Goal: Task Accomplishment & Management: Manage account settings

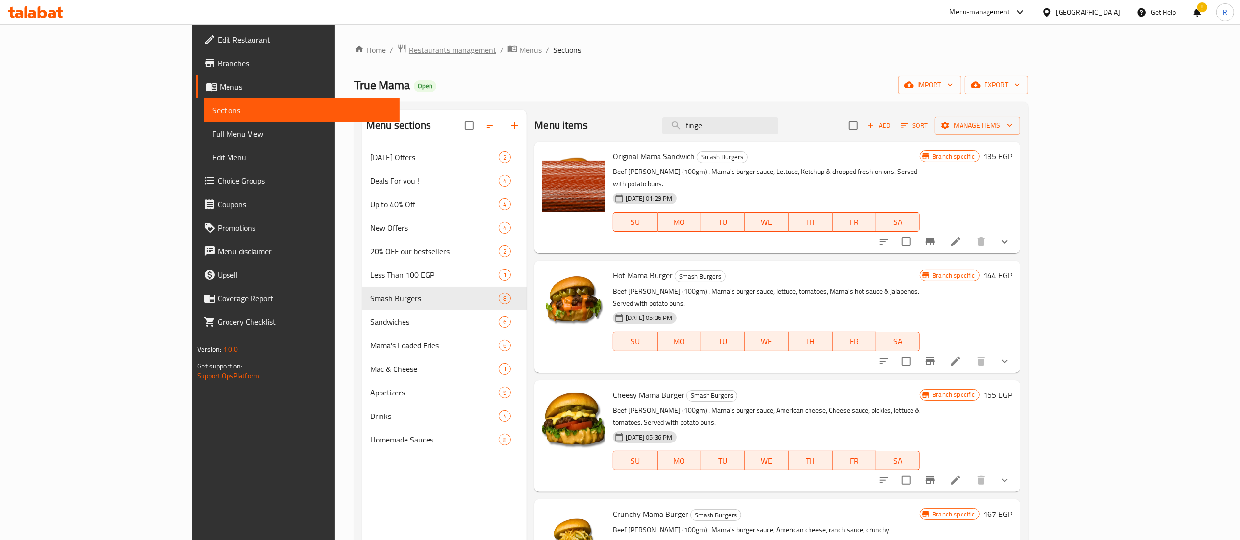
click at [409, 47] on span "Restaurants management" at bounding box center [452, 50] width 87 height 12
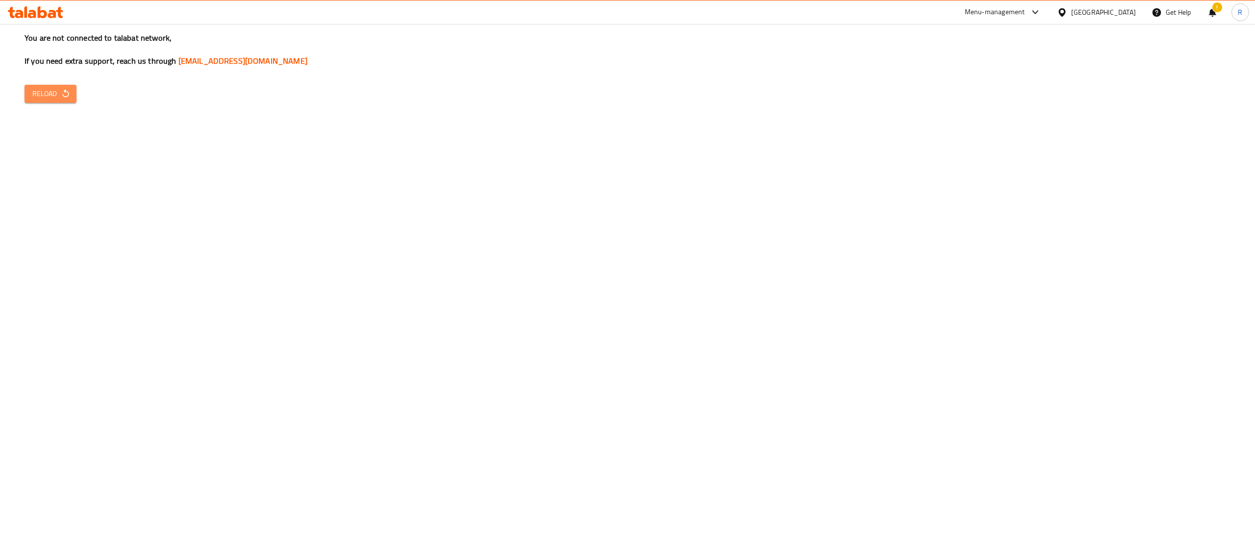
click at [63, 89] on icon "button" at bounding box center [66, 94] width 10 height 10
click at [41, 91] on span "Reload" at bounding box center [50, 94] width 36 height 12
click at [49, 98] on span "Reload" at bounding box center [50, 94] width 36 height 12
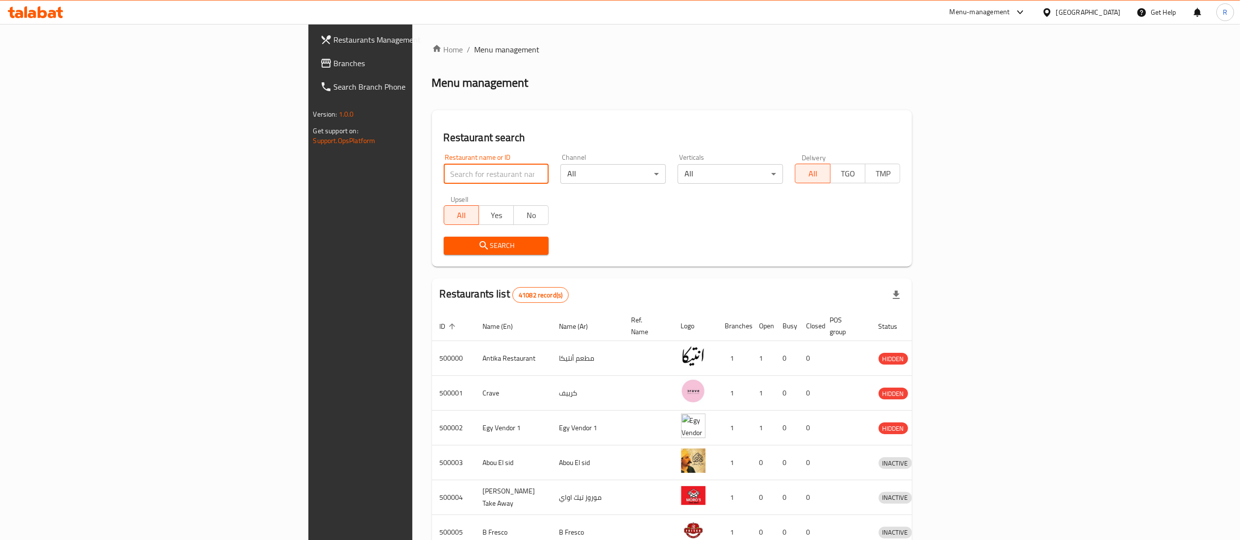
click at [444, 172] on input "search" at bounding box center [496, 174] width 105 height 20
type input "holmes"
click button "Search" at bounding box center [496, 246] width 105 height 18
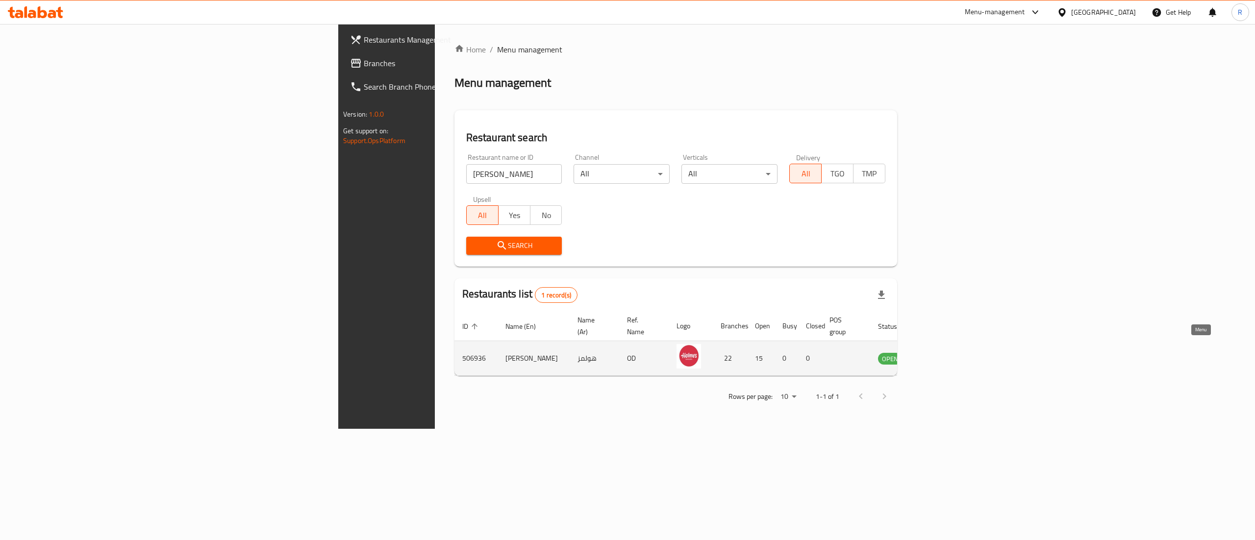
click at [948, 353] on link "enhanced table" at bounding box center [939, 359] width 18 height 12
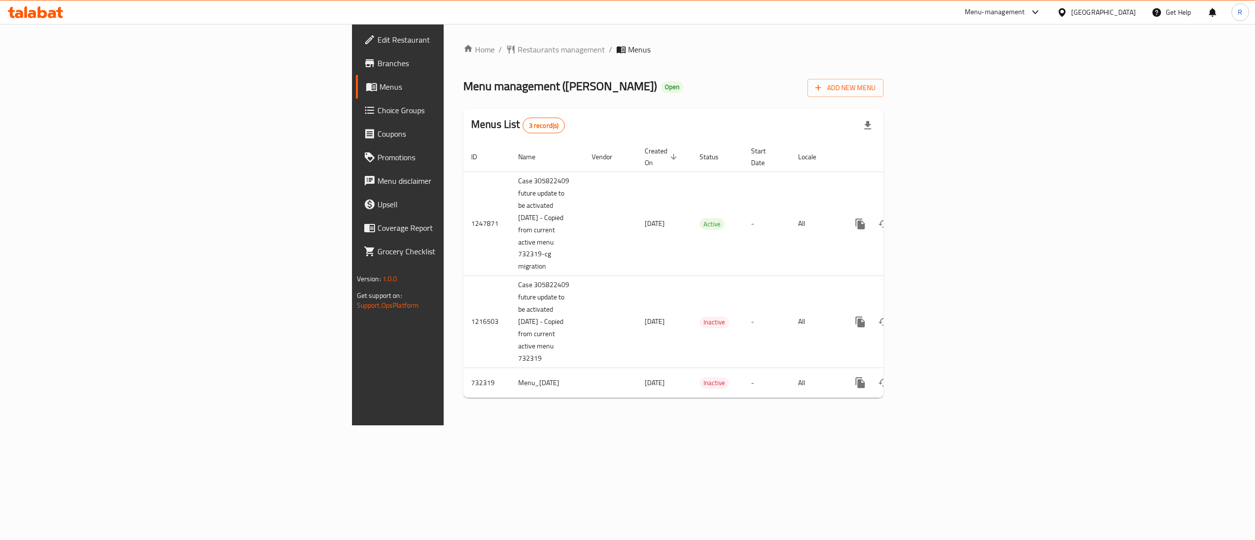
click at [444, 405] on div "Home / Restaurants management / Menus Menu management ( Holmes ) Open Add New M…" at bounding box center [673, 225] width 459 height 402
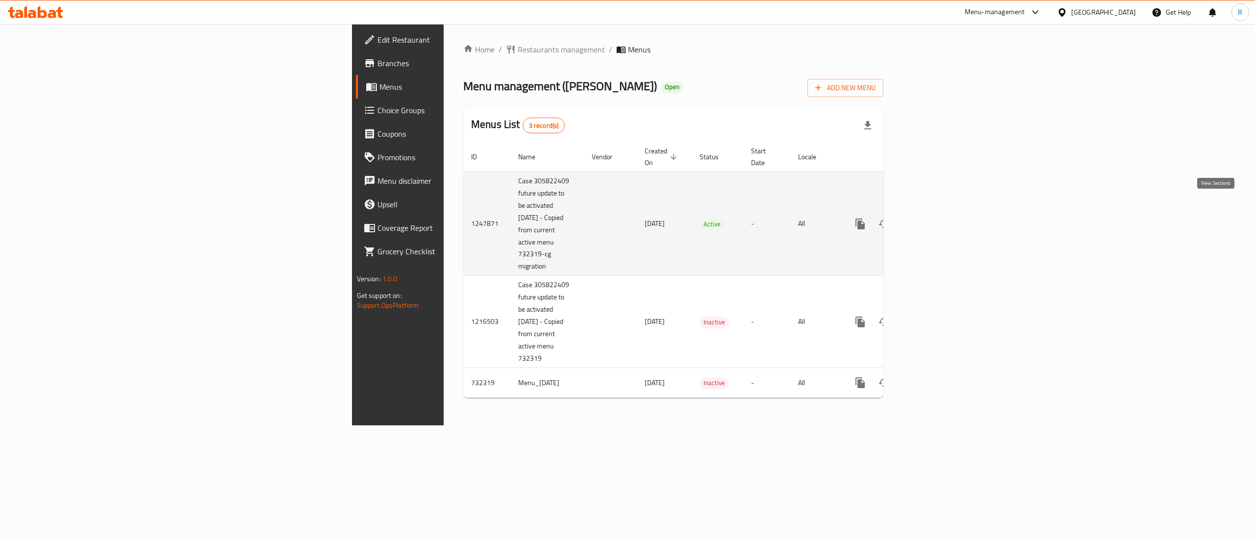
click at [937, 218] on icon "enhanced table" at bounding box center [931, 224] width 12 height 12
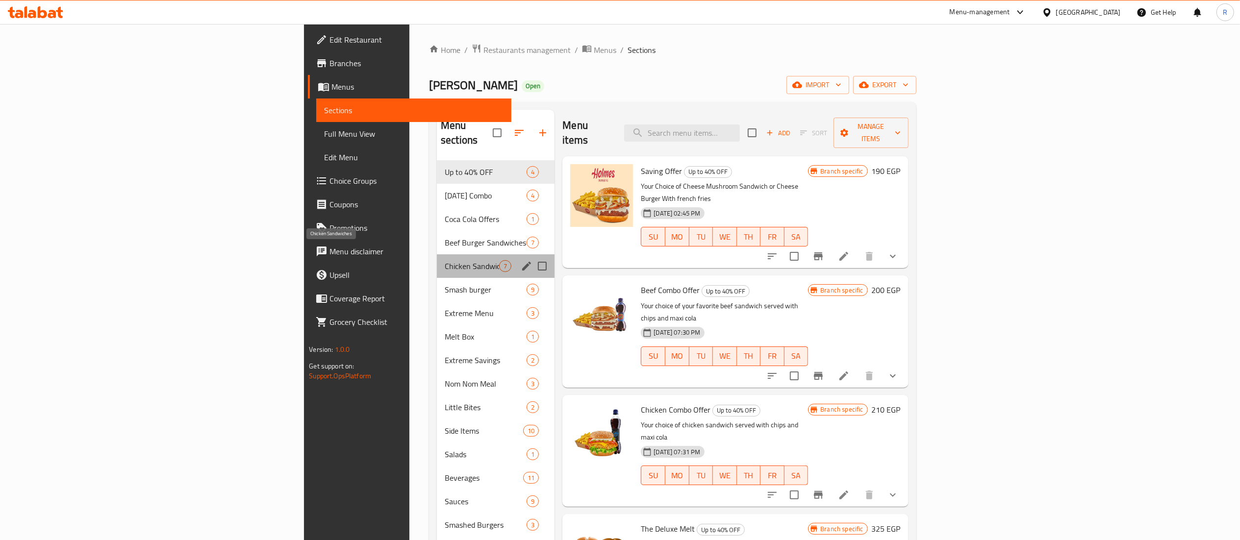
click at [445, 260] on span "Chicken Sandwiches" at bounding box center [472, 266] width 54 height 12
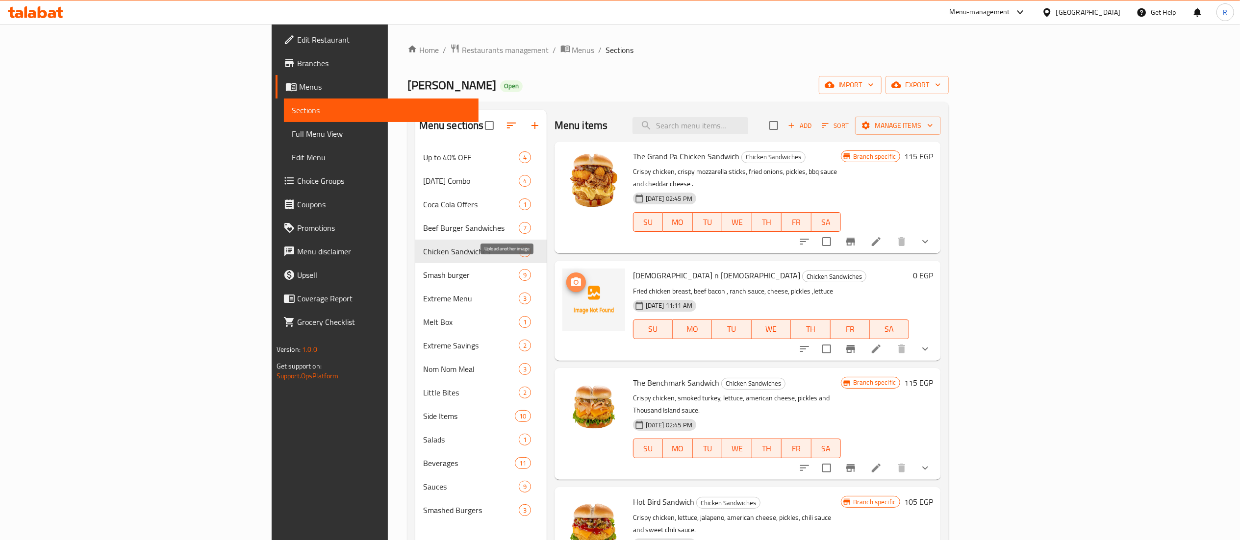
click at [571, 278] on icon "upload picture" at bounding box center [576, 282] width 10 height 9
click at [882, 343] on icon at bounding box center [876, 349] width 12 height 12
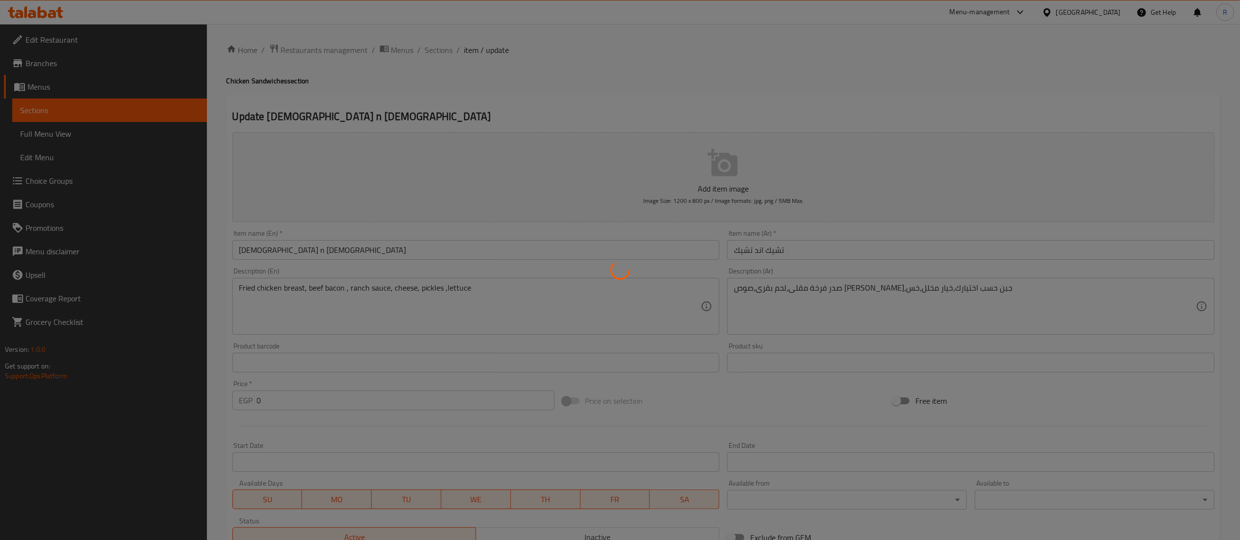
type input "إجعلها كومبو:"
type input "0"
type input "1"
type input "إختيارك من الإضافات:"
type input "0"
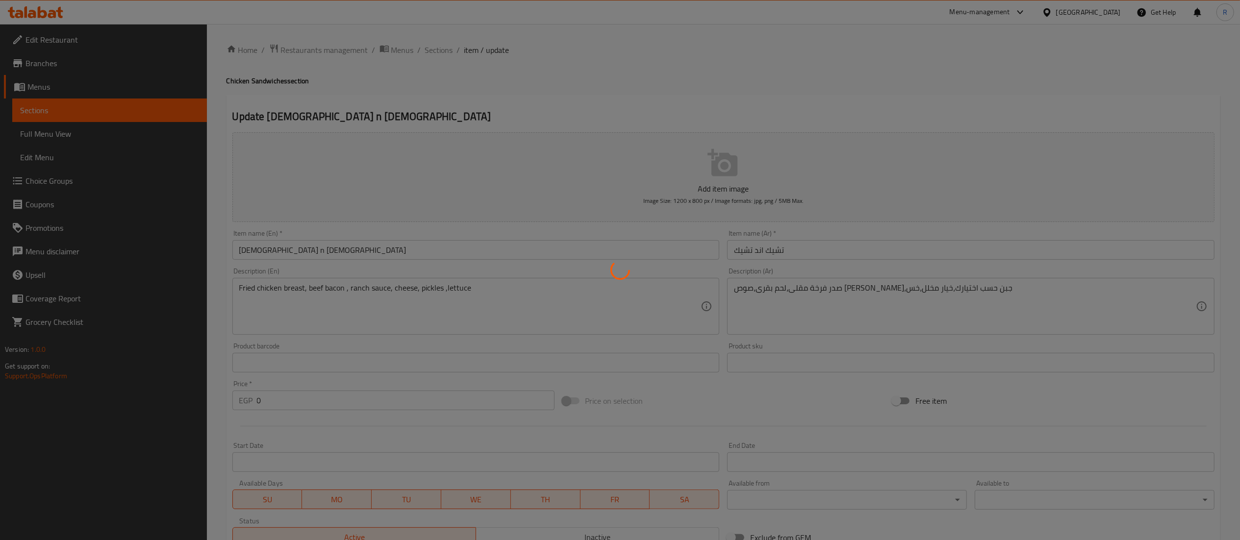
type input "10"
type input "اختيارك من السلطة"
type input "1"
type input "إجعلها كومبو:"
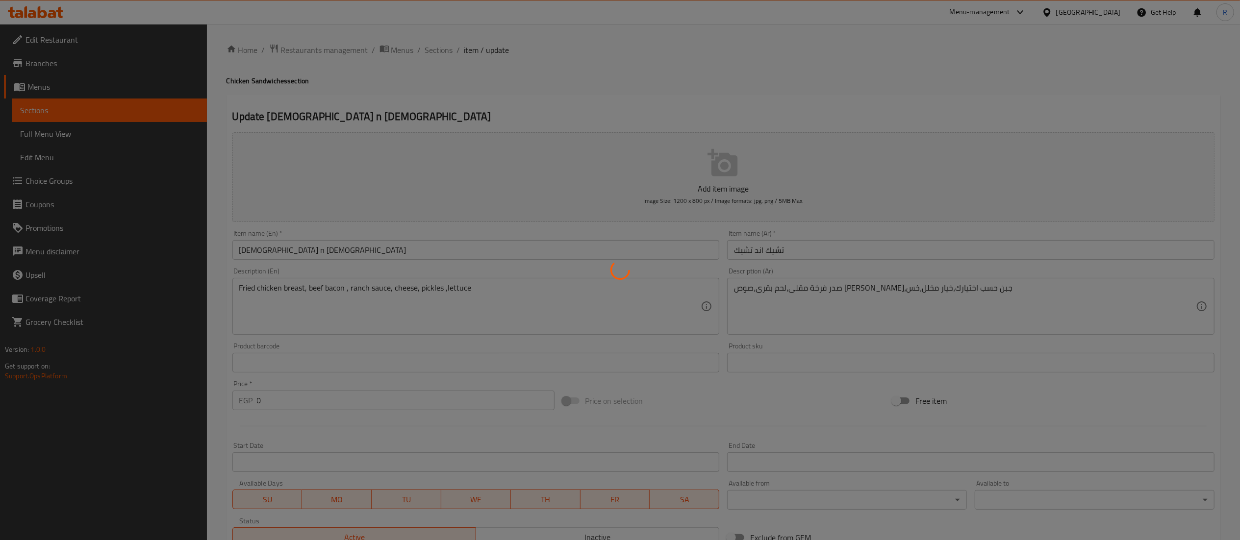
type input "0"
type input "1"
type input "إختيارك من الإضافات:"
type input "0"
type input "10"
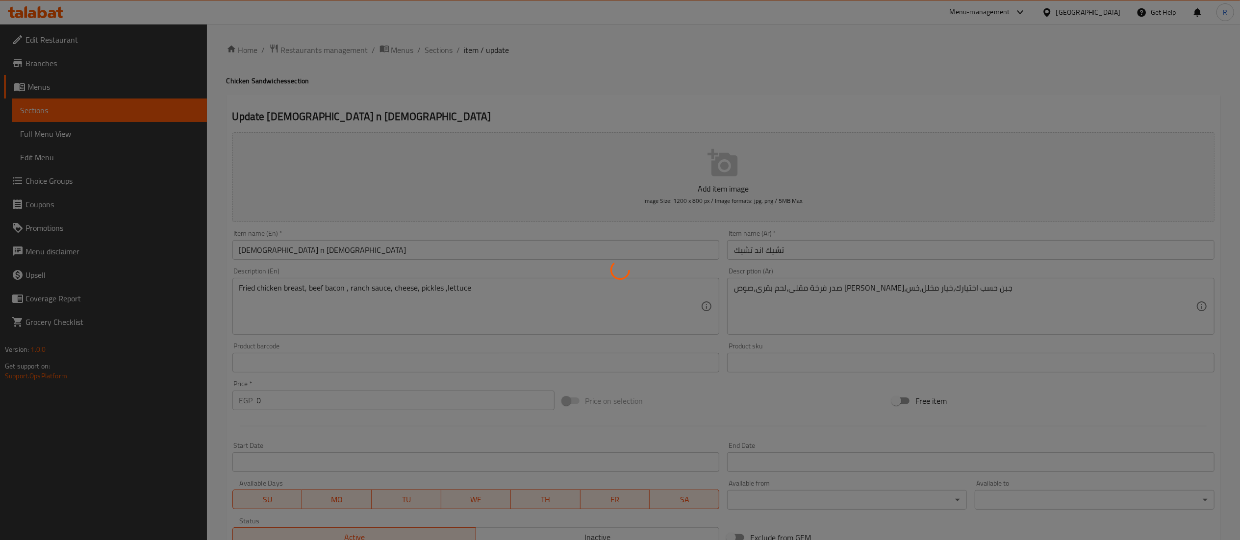
type input "اختيارك من السلطة"
type input "1"
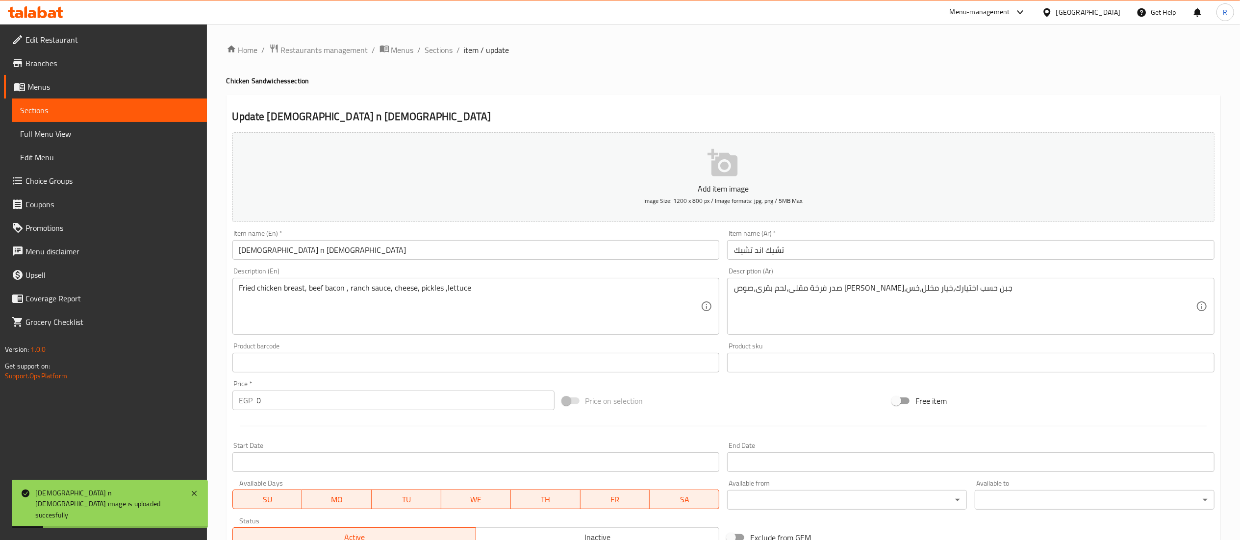
click at [258, 246] on input "Chick n Chick" at bounding box center [475, 250] width 487 height 20
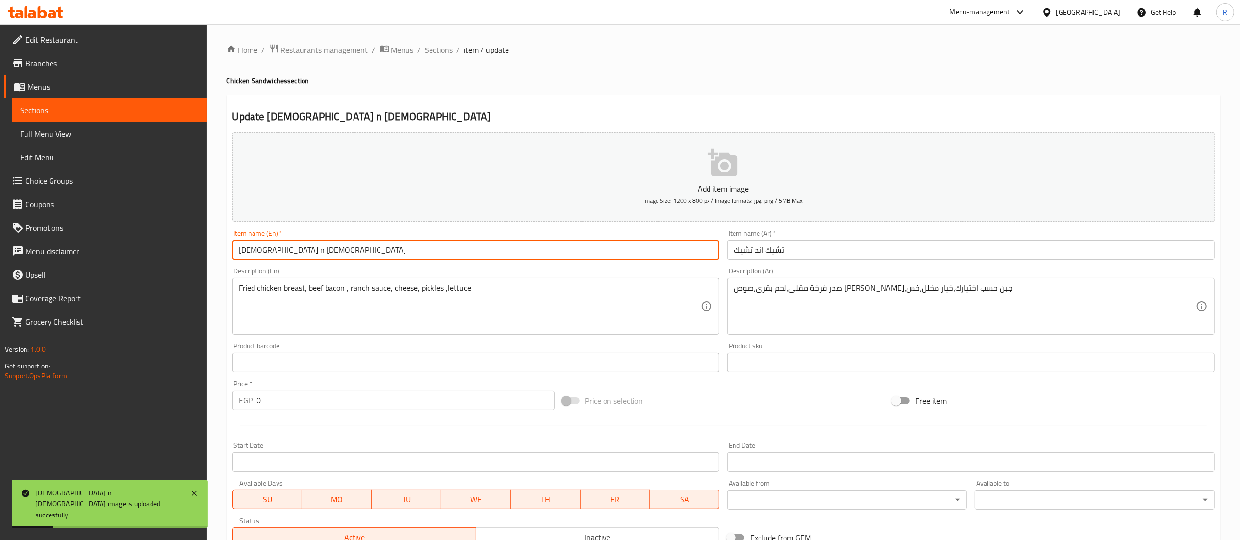
click at [258, 246] on input "Chick n Chick" at bounding box center [475, 250] width 487 height 20
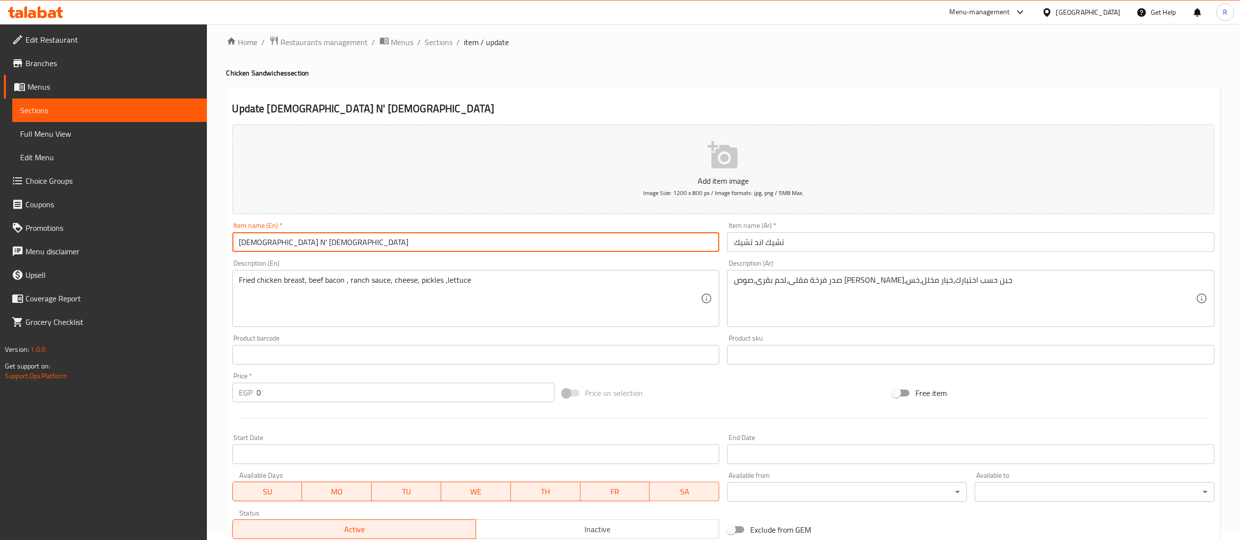
scroll to position [420, 0]
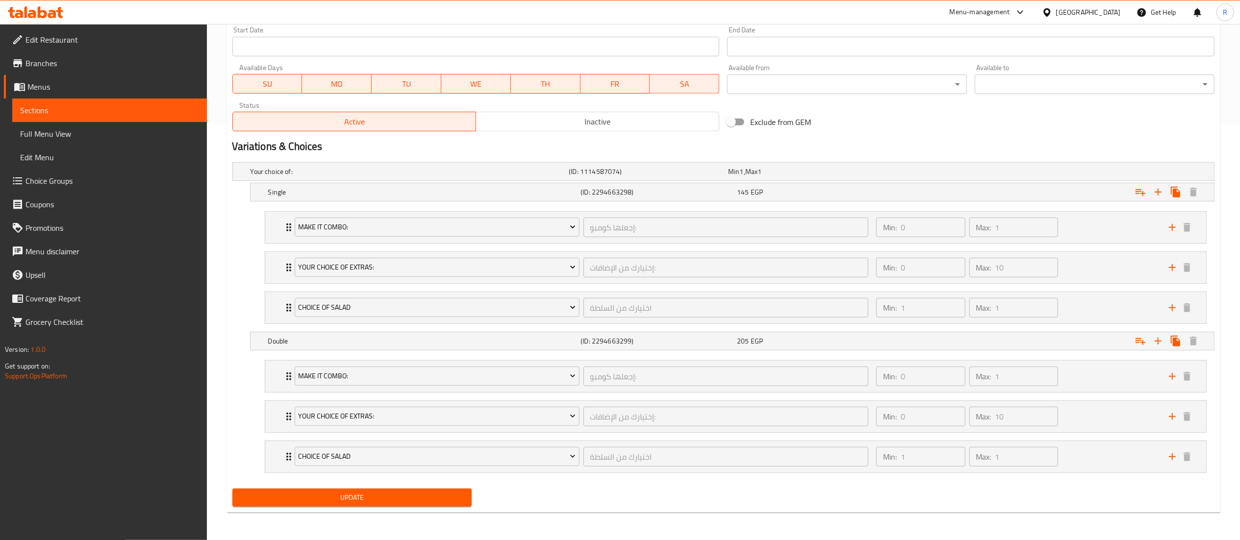
type input "[DEMOGRAPHIC_DATA] N' [DEMOGRAPHIC_DATA]"
click at [425, 501] on span "Update" at bounding box center [352, 498] width 224 height 12
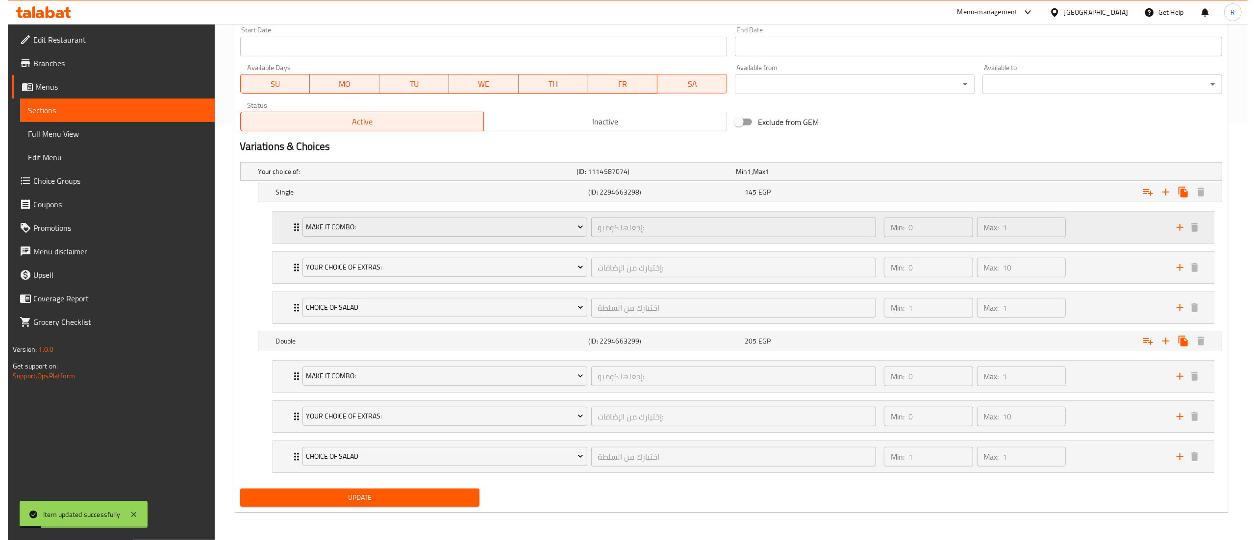
scroll to position [0, 0]
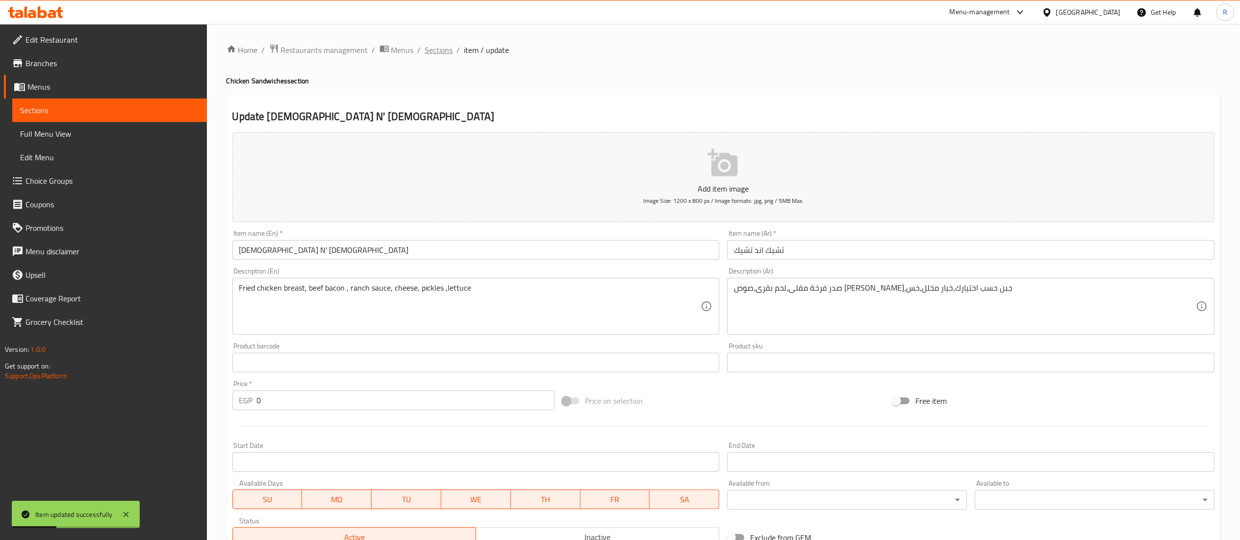
click at [432, 54] on span "Sections" at bounding box center [439, 50] width 28 height 12
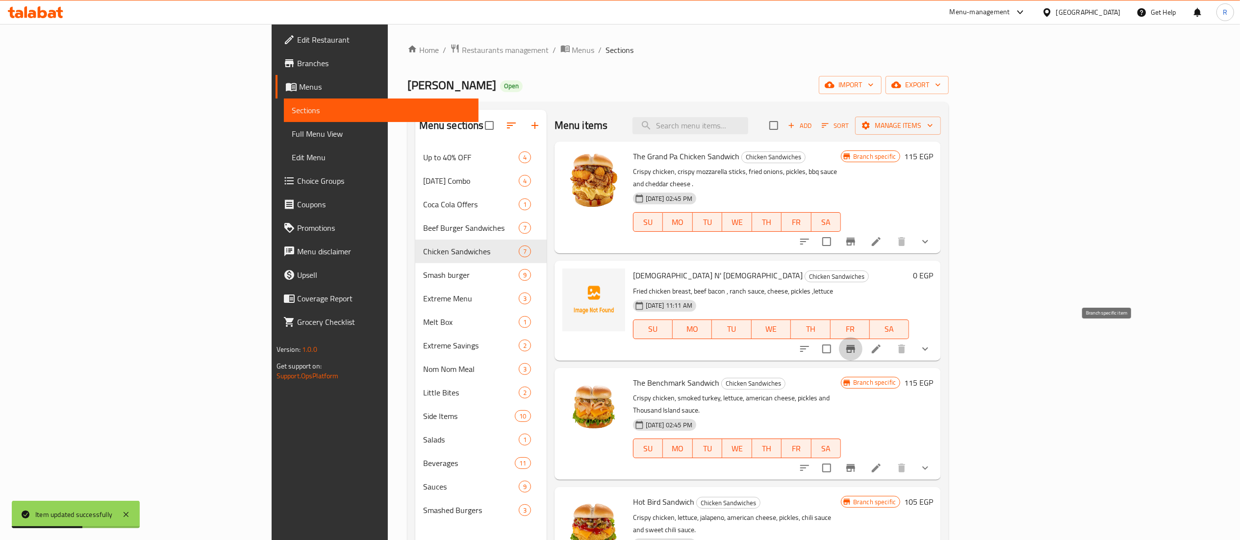
click at [857, 343] on icon "Branch-specific-item" at bounding box center [851, 349] width 12 height 12
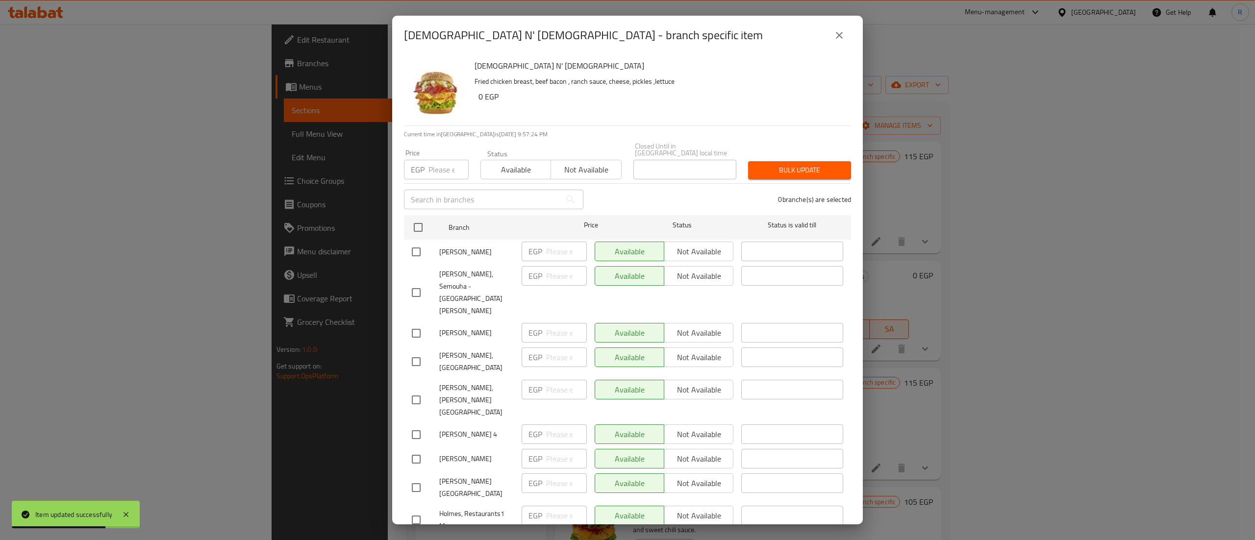
scroll to position [363, 0]
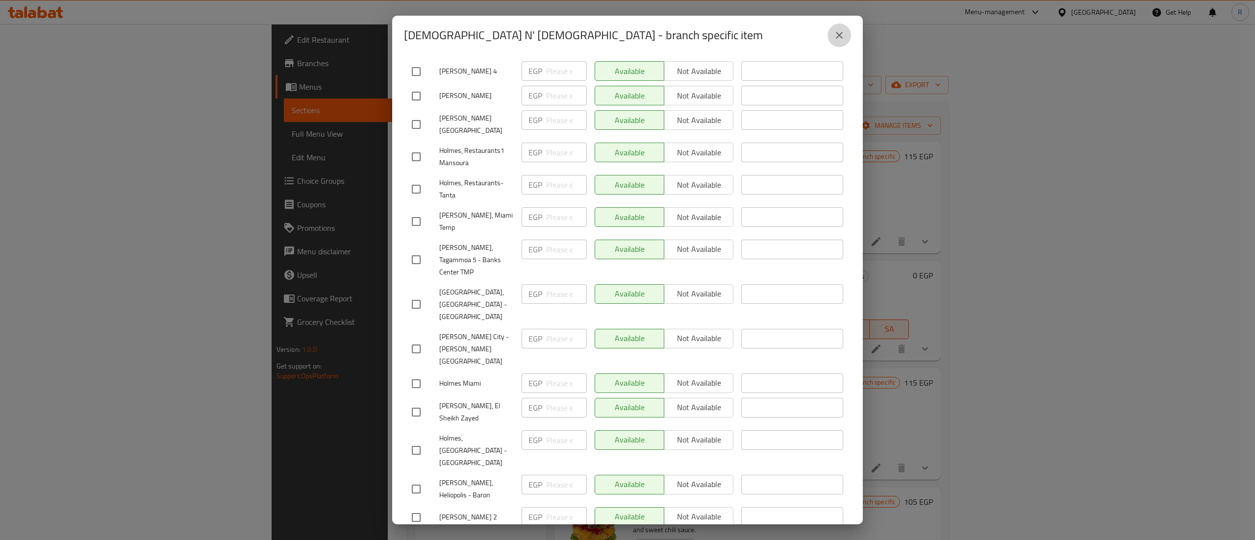
click at [841, 42] on button "close" at bounding box center [840, 36] width 24 height 24
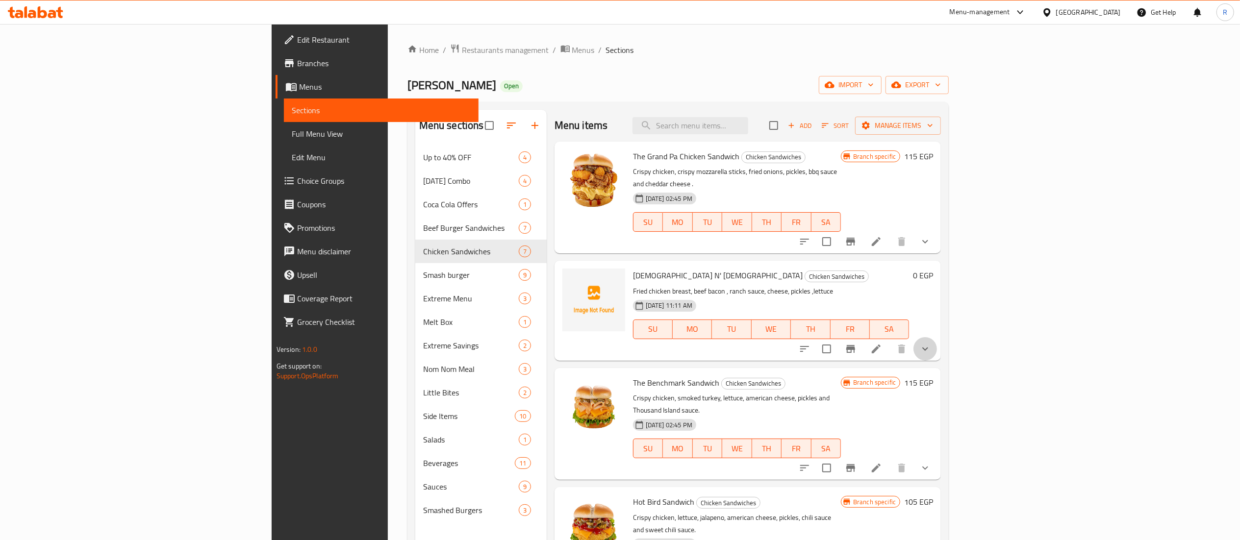
click at [937, 343] on button "show more" at bounding box center [925, 349] width 24 height 24
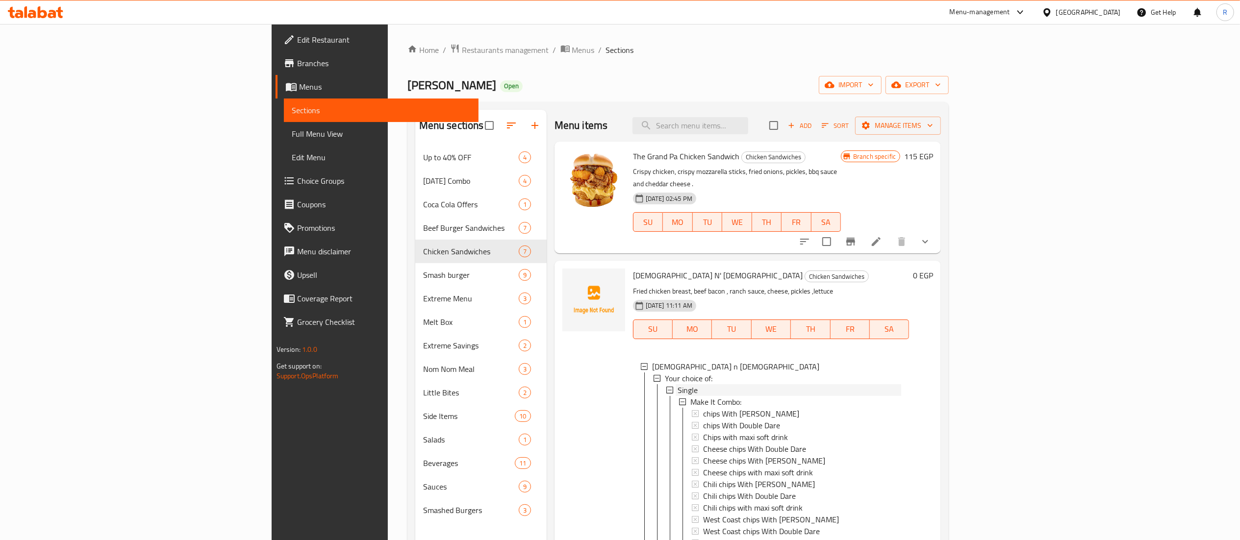
click at [704, 384] on div "Single" at bounding box center [790, 390] width 224 height 12
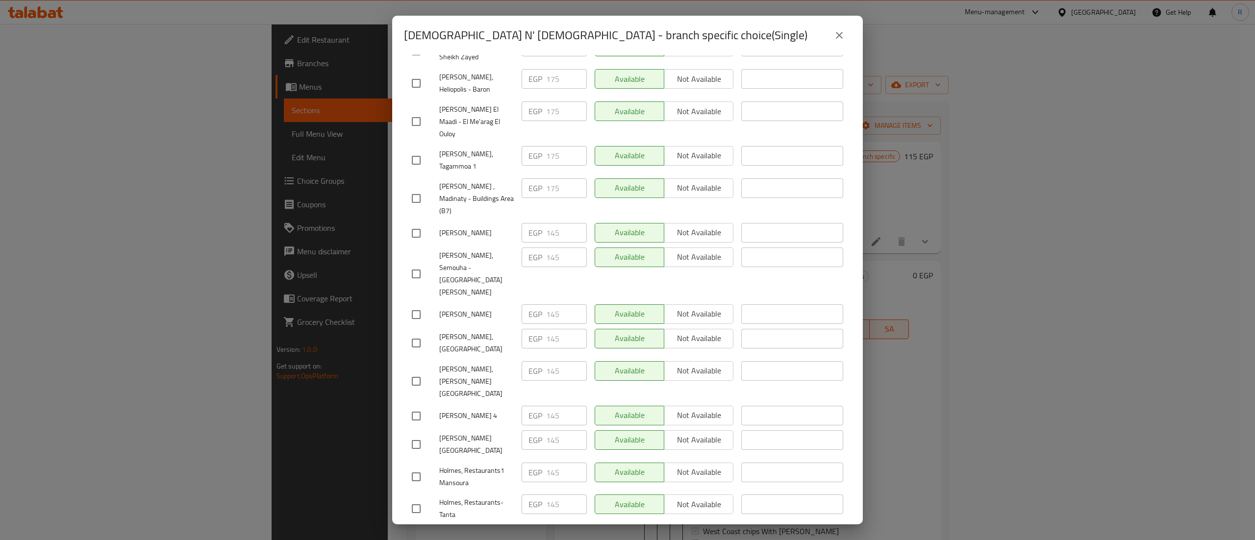
click at [838, 31] on icon "close" at bounding box center [840, 35] width 12 height 12
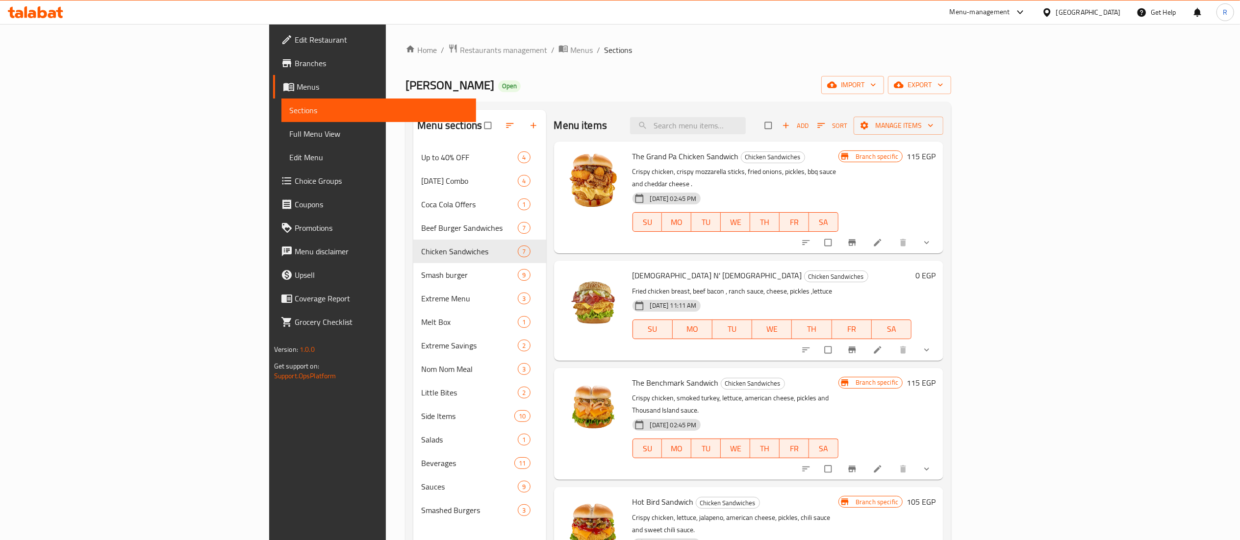
click at [787, 296] on div "[DATE] 11:11 AM SU MO TU WE TH FR SA" at bounding box center [772, 322] width 287 height 53
